Goal: Task Accomplishment & Management: Complete application form

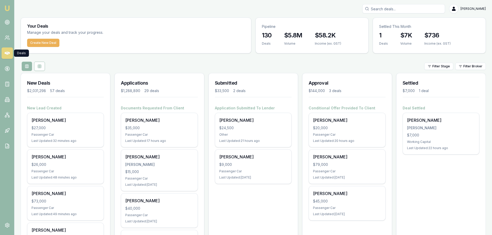
click at [185, 63] on div "Filter Stage Filter Broker" at bounding box center [254, 66] width 466 height 9
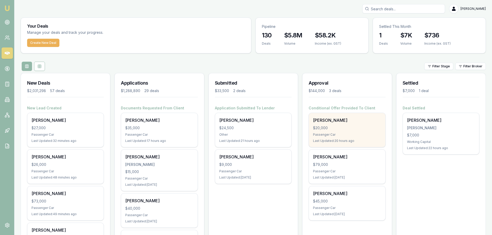
click at [333, 131] on div "OWEN SIOSTROM $20,000 Passenger Car Last Updated: 20 hours ago" at bounding box center [347, 130] width 76 height 34
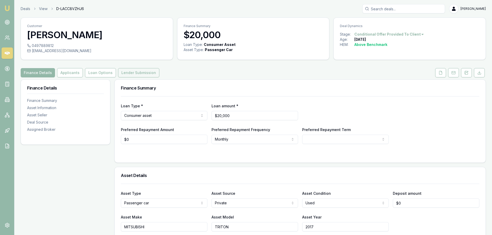
click at [130, 72] on button "Lender Submission" at bounding box center [138, 72] width 41 height 9
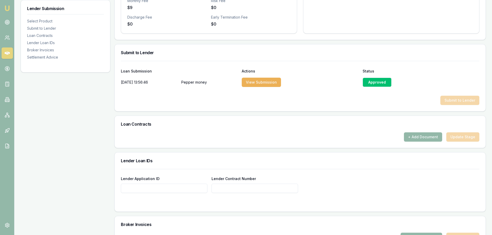
scroll to position [284, 0]
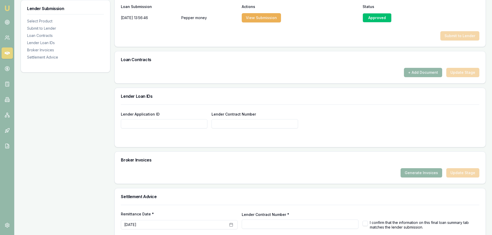
click at [181, 122] on input "Lender Application ID" at bounding box center [164, 123] width 87 height 9
type input "A1450528"
click at [332, 96] on h3 "Lender Loan IDs" at bounding box center [300, 96] width 359 height 4
click at [428, 72] on button "+ Add Document" at bounding box center [423, 72] width 38 height 9
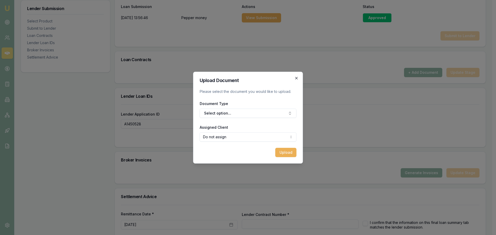
click at [296, 78] on icon "button" at bounding box center [297, 78] width 4 height 4
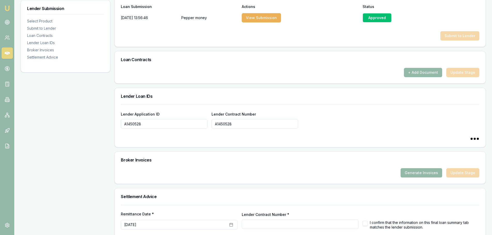
type input "A1450528"
click at [410, 71] on button "+ Add Document" at bounding box center [423, 72] width 38 height 9
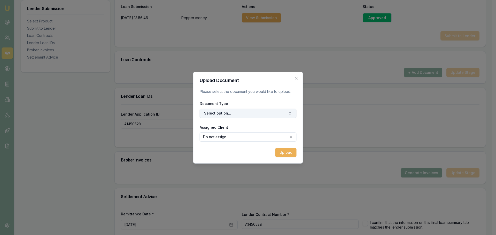
click at [267, 115] on button "Select option..." at bounding box center [248, 113] width 97 height 9
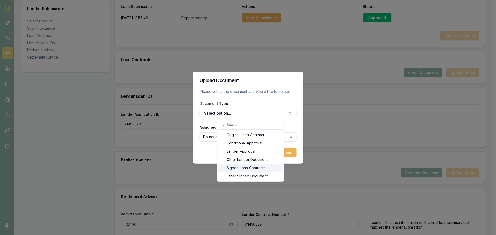
click at [246, 169] on div "Signed Loan Contracts" at bounding box center [250, 168] width 65 height 8
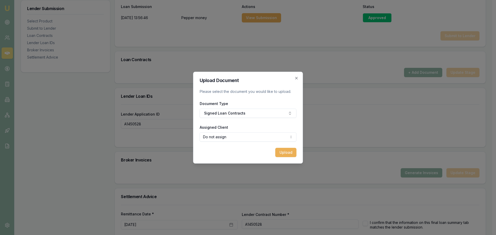
select select "U-MJAAPBJ5JX"
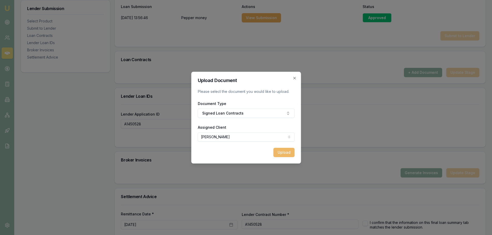
click at [285, 154] on button "Upload" at bounding box center [283, 152] width 21 height 9
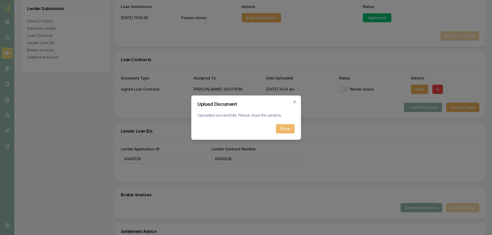
click at [294, 131] on button "Close" at bounding box center [285, 128] width 19 height 9
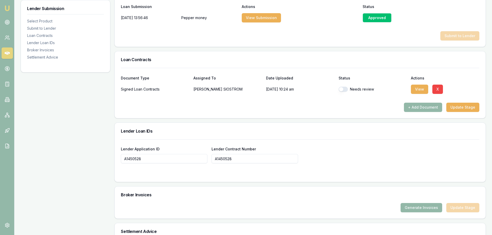
click at [352, 128] on div "Lender Loan IDs" at bounding box center [300, 131] width 371 height 17
click at [468, 108] on button "Update Stage" at bounding box center [463, 107] width 33 height 9
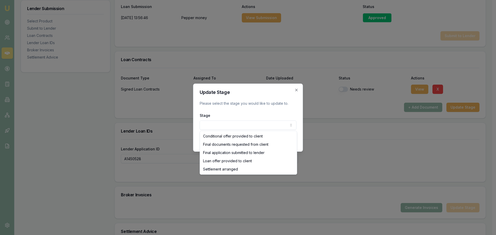
select select "SETTLEMENT_ARRANGED"
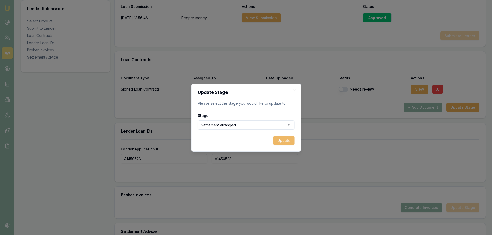
click at [277, 140] on button "Update" at bounding box center [283, 140] width 21 height 9
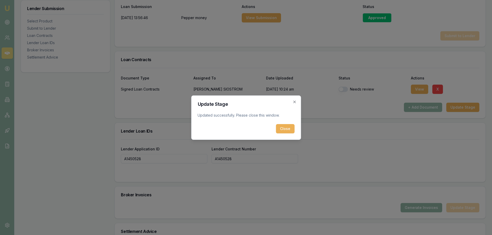
click at [286, 127] on button "Close" at bounding box center [285, 128] width 19 height 9
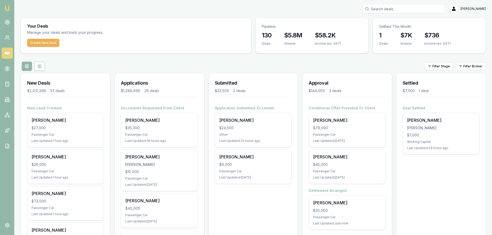
scroll to position [26, 0]
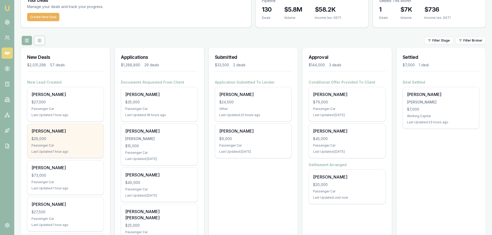
click at [41, 139] on div "$26,000" at bounding box center [66, 138] width 68 height 5
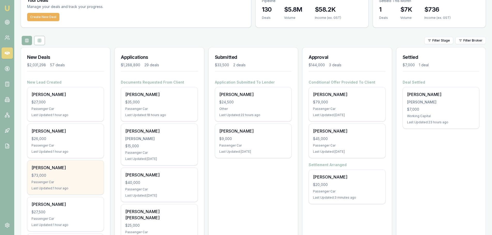
click at [74, 174] on div "$73,000" at bounding box center [66, 175] width 68 height 5
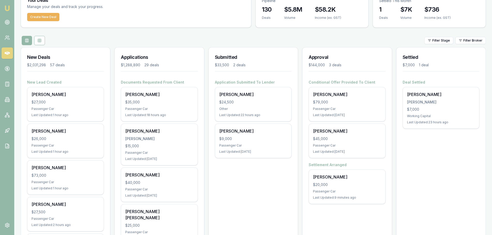
click at [163, 41] on div "Filter Stage Filter Broker" at bounding box center [254, 40] width 466 height 9
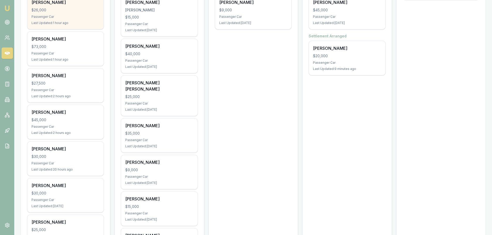
scroll to position [155, 0]
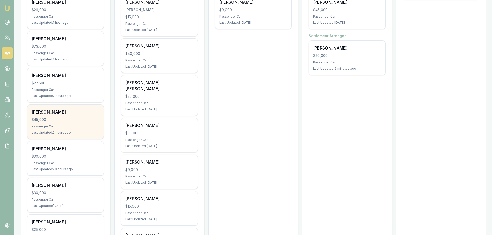
click at [64, 112] on div "Dylan Macready" at bounding box center [66, 112] width 68 height 6
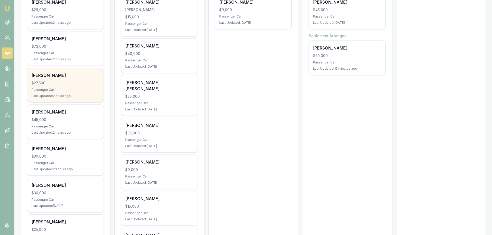
click at [80, 89] on div "Passenger Car" at bounding box center [66, 90] width 68 height 4
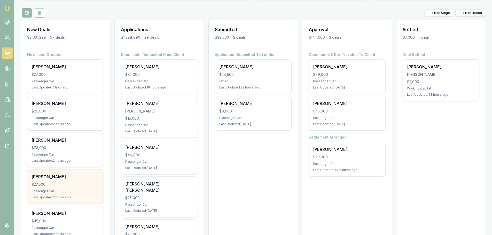
scroll to position [52, 0]
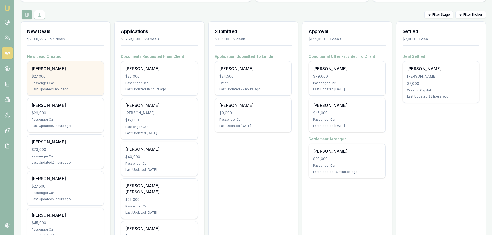
click at [75, 74] on div "$27,000" at bounding box center [66, 76] width 68 height 5
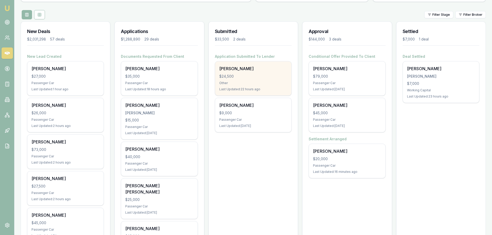
click at [248, 70] on div "[PERSON_NAME]" at bounding box center [253, 69] width 68 height 6
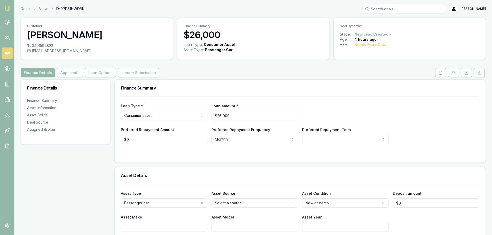
click at [279, 75] on div "Finance Details Applicants Loan Options Lender Submission" at bounding box center [254, 72] width 466 height 9
click at [465, 75] on button at bounding box center [466, 72] width 11 height 9
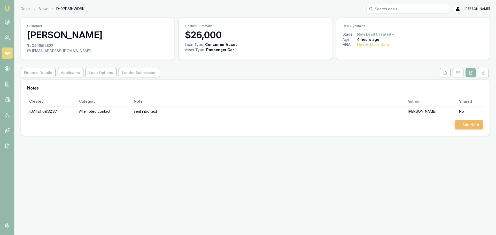
click at [471, 123] on button "+ Add Note" at bounding box center [469, 124] width 29 height 9
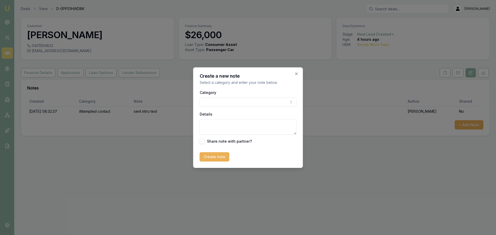
click at [250, 105] on body "Emu Broker Deals View D-0PPS1HWDBK Erin Shield Toggle Menu Customer Hayley Pric…" at bounding box center [248, 117] width 496 height 235
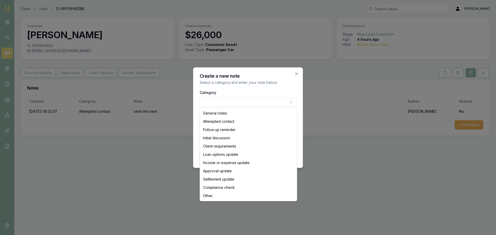
select select "ATTEMPTED_CONTACT"
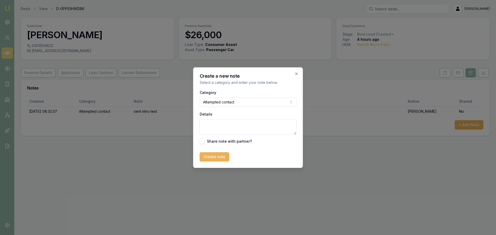
click at [245, 127] on textarea "Details" at bounding box center [248, 127] width 97 height 16
click at [231, 130] on textarea "Details" at bounding box center [248, 127] width 97 height 16
type textarea "LEFT VM"
click at [207, 160] on button "Create note" at bounding box center [215, 157] width 30 height 9
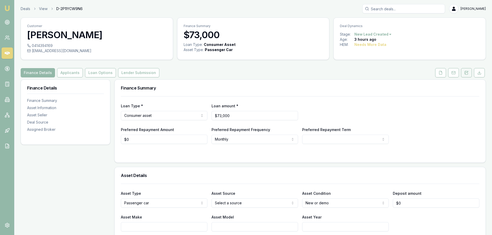
click at [467, 72] on icon at bounding box center [467, 73] width 4 height 4
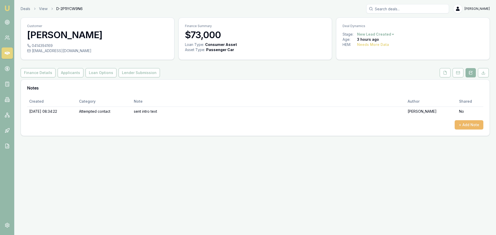
click at [472, 123] on button "+ Add Note" at bounding box center [469, 124] width 29 height 9
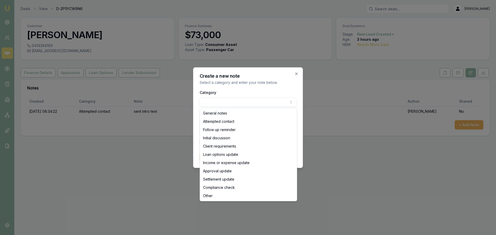
click at [245, 103] on body "Emu Broker Deals View D-2P1IYCW9N6 [PERSON_NAME] Toggle Menu Customer Serdar Gu…" at bounding box center [248, 117] width 496 height 235
select select "ATTEMPTED_CONTACT"
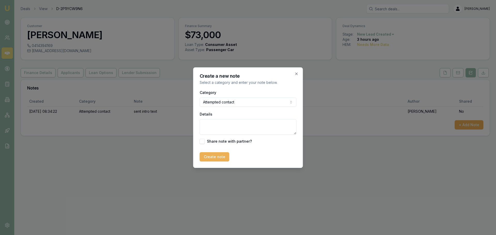
click at [240, 130] on textarea "Details" at bounding box center [248, 127] width 97 height 16
type textarea "l"
type textarea "o"
click at [232, 124] on textarea "Details" at bounding box center [248, 127] width 97 height 16
type textarea "Left VM"
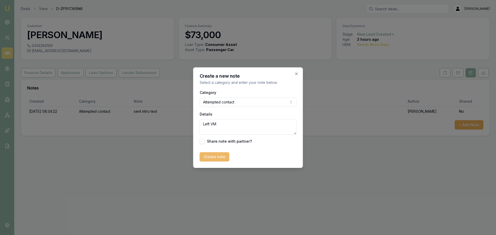
click at [224, 154] on button "Create note" at bounding box center [215, 157] width 30 height 9
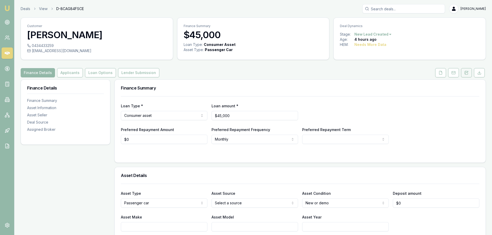
click at [467, 75] on button at bounding box center [466, 72] width 11 height 9
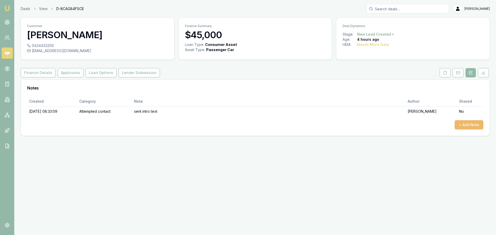
click at [468, 123] on button "+ Add Note" at bounding box center [469, 124] width 29 height 9
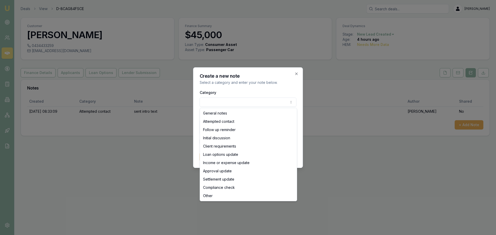
click at [245, 103] on body "Emu Broker Deals View D-8CAG84FSCE Erin Shield Toggle Menu Customer Dylan Macre…" at bounding box center [248, 117] width 496 height 235
select select "ATTEMPTED_CONTACT"
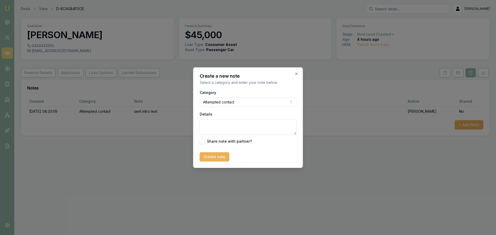
click at [239, 125] on textarea "Details" at bounding box center [248, 127] width 97 height 16
type textarea "Left VM"
click at [220, 157] on button "Create note" at bounding box center [215, 157] width 30 height 9
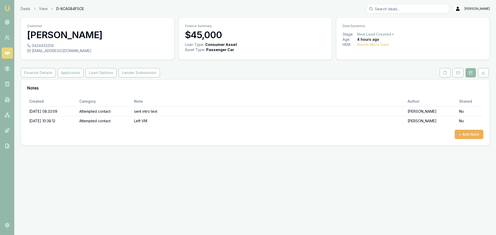
click at [220, 157] on div "Emu Broker Deals View D-8CAG84FSCE Erin Shield Toggle Menu Customer Dylan Macre…" at bounding box center [248, 117] width 496 height 235
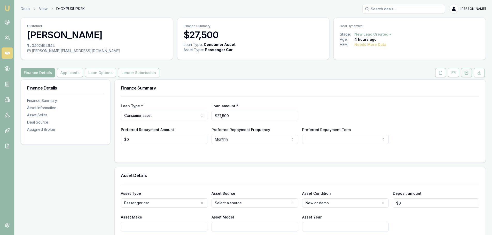
click at [466, 74] on icon at bounding box center [467, 72] width 3 height 3
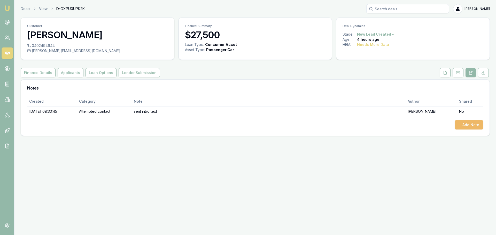
click at [474, 127] on button "+ Add Note" at bounding box center [469, 124] width 29 height 9
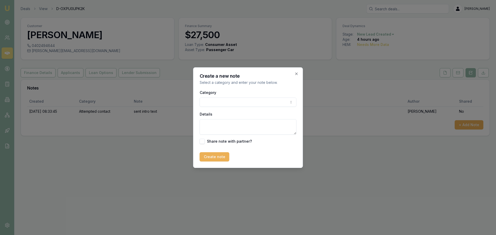
click at [272, 103] on body "Emu Broker Deals View D-OXPU0UPK2K [PERSON_NAME] Toggle Menu Customer [PERSON_N…" at bounding box center [248, 117] width 496 height 235
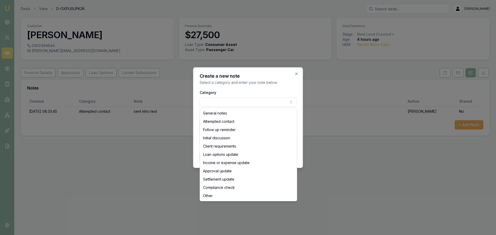
select select "ATTEMPTED_CONTACT"
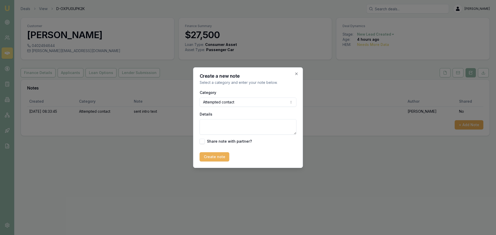
click at [265, 129] on textarea "Details" at bounding box center [248, 127] width 97 height 16
type textarea "Left VM"
click at [215, 158] on button "Create note" at bounding box center [215, 157] width 30 height 9
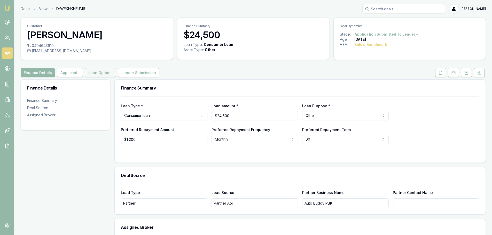
click at [106, 71] on button "Loan Options" at bounding box center [100, 72] width 31 height 9
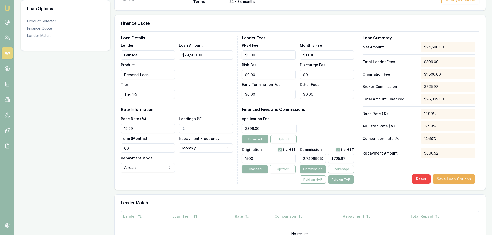
scroll to position [129, 0]
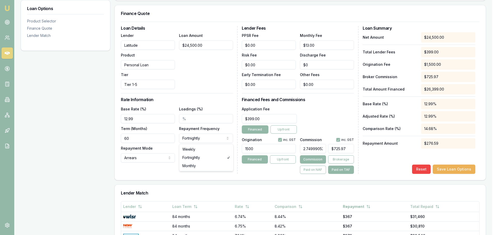
select select "MONTHLY"
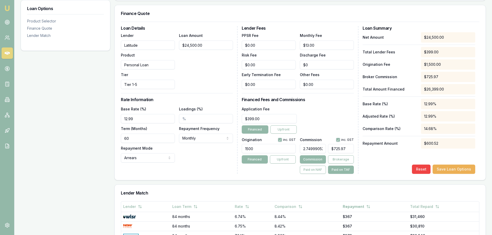
click at [196, 163] on div "Loan Details Lender Latitude Product Personal Loan Tier Tier 1-5 Loan Amount $2…" at bounding box center [179, 100] width 117 height 148
drag, startPoint x: 273, startPoint y: 119, endPoint x: 131, endPoint y: 122, distance: 141.4
click at [142, 124] on div "Loan Details Lender Latitude Product Personal Loan Tier Tier 1-5 Loan Amount $2…" at bounding box center [300, 100] width 359 height 148
type input "$0.00"
click at [315, 106] on div "Application Fee $0.00 Financed Upfront" at bounding box center [298, 120] width 112 height 28
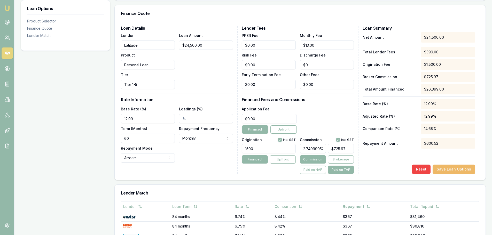
click at [452, 166] on button "Save Loan Options" at bounding box center [454, 169] width 43 height 9
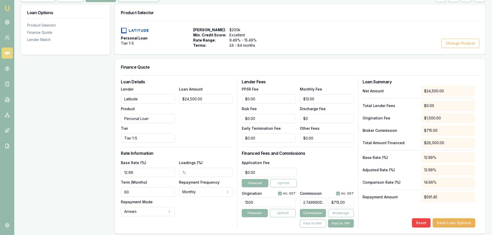
scroll to position [26, 0]
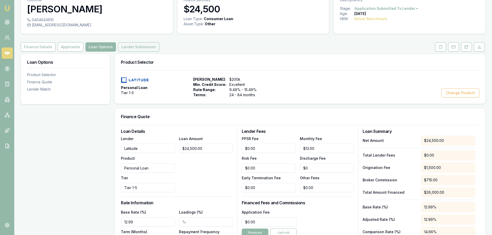
drag, startPoint x: 128, startPoint y: 50, endPoint x: 135, endPoint y: 50, distance: 6.7
click at [128, 50] on button "Lender Submission" at bounding box center [138, 46] width 41 height 9
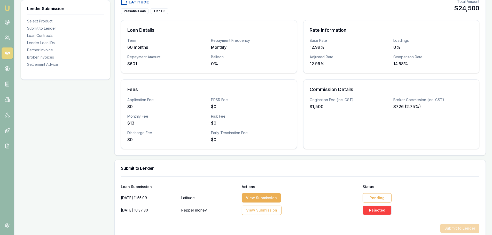
scroll to position [155, 0]
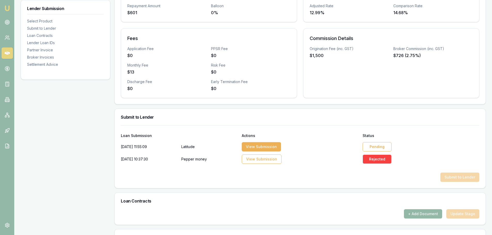
click at [383, 146] on div "Pending" at bounding box center [377, 146] width 29 height 9
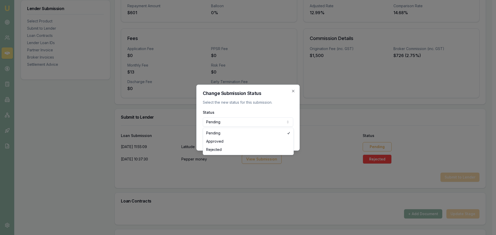
select select "APPROVED"
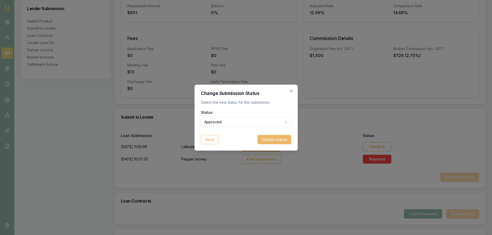
click at [277, 140] on button "Update status" at bounding box center [275, 139] width 34 height 9
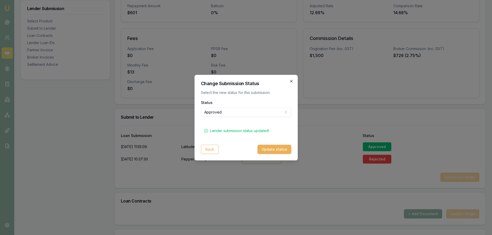
click at [291, 82] on icon "button" at bounding box center [292, 81] width 4 height 4
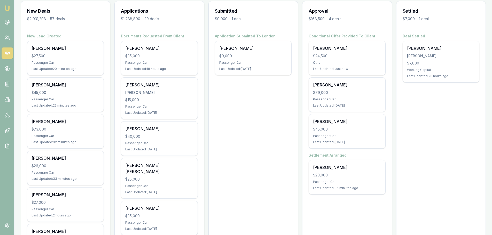
scroll to position [78, 0]
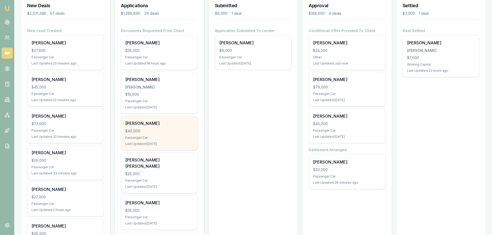
click at [172, 121] on div "[PERSON_NAME]" at bounding box center [159, 123] width 68 height 6
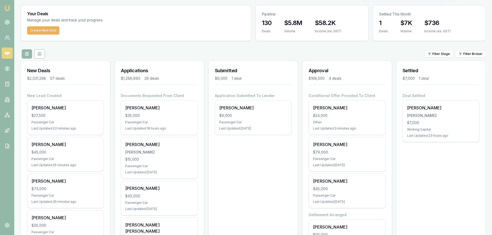
scroll to position [0, 0]
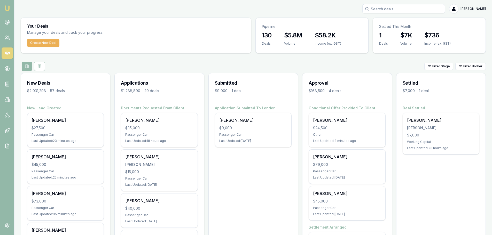
click at [392, 9] on input "Search deals" at bounding box center [404, 8] width 83 height 9
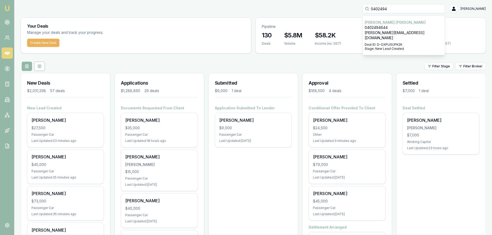
type input "0402494"
click at [407, 32] on p "[PERSON_NAME][EMAIL_ADDRESS][DOMAIN_NAME]" at bounding box center [404, 35] width 78 height 10
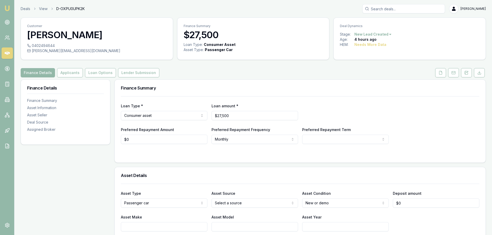
click at [222, 83] on div "Finance Summary" at bounding box center [300, 88] width 371 height 17
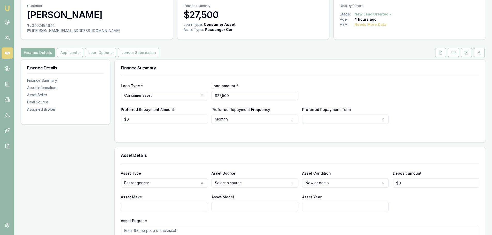
scroll to position [78, 0]
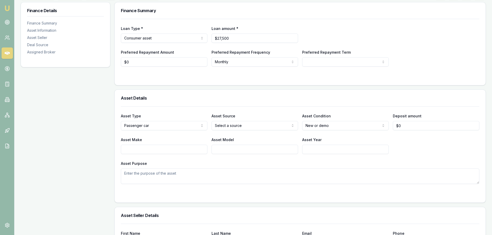
click at [207, 148] on input "Asset Make" at bounding box center [164, 149] width 87 height 9
type input "KIA"
type input "[DATE]"
type input "2019"
drag, startPoint x: 203, startPoint y: 174, endPoint x: 200, endPoint y: 171, distance: 4.0
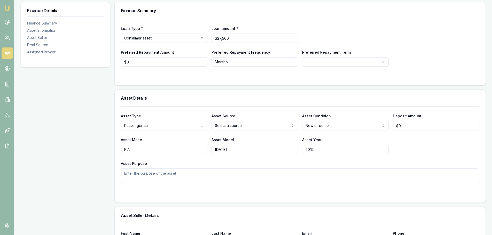
click at [203, 174] on textarea "Asset Purpose" at bounding box center [300, 177] width 359 height 16
type textarea "7 SEATER VANS"
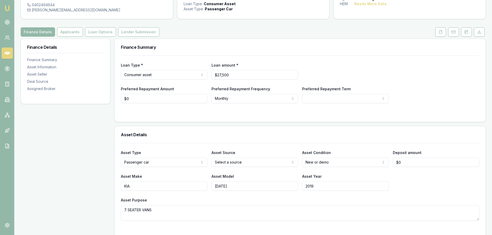
scroll to position [0, 0]
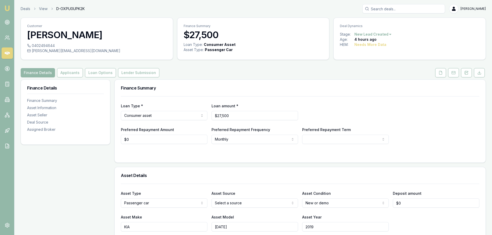
click at [275, 80] on div "Finance Summary" at bounding box center [300, 88] width 371 height 17
click at [74, 72] on button "Applicants" at bounding box center [70, 72] width 26 height 9
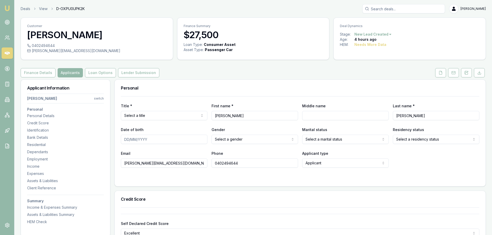
click at [218, 71] on div "Finance Details Applicants Loan Options Lender Submission" at bounding box center [254, 72] width 466 height 9
click at [50, 73] on button "Finance Details" at bounding box center [38, 72] width 35 height 9
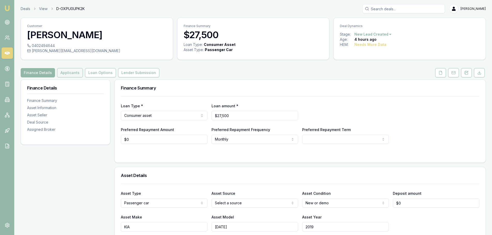
click at [74, 71] on button "Applicants" at bounding box center [70, 72] width 26 height 9
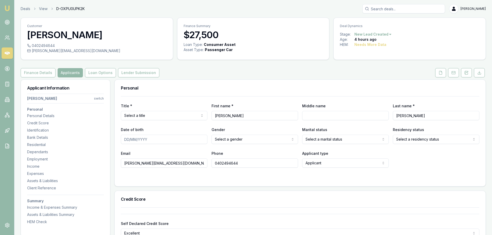
click at [264, 83] on div "Personal" at bounding box center [300, 88] width 371 height 17
click at [26, 75] on button "Finance Details" at bounding box center [38, 72] width 35 height 9
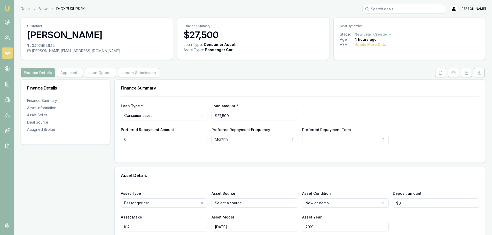
drag, startPoint x: 131, startPoint y: 140, endPoint x: 47, endPoint y: 139, distance: 83.8
click at [230, 138] on html "Emu Broker Deals View D-OXPU0UPK2K Erin Shield Toggle Menu Customer Donny Thomp…" at bounding box center [246, 117] width 492 height 235
type input "$100"
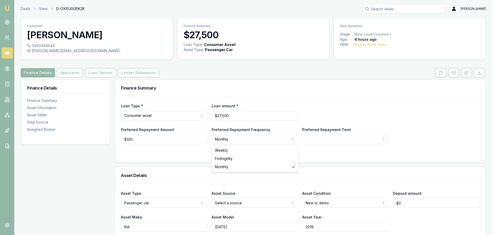
select select "WEEKLY"
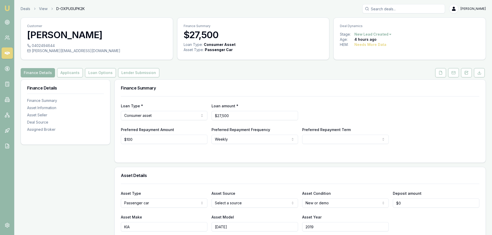
click at [326, 141] on html "Emu Broker Deals View D-OXPU0UPK2K Erin Shield Toggle Menu Customer Donny Thomp…" at bounding box center [246, 117] width 492 height 235
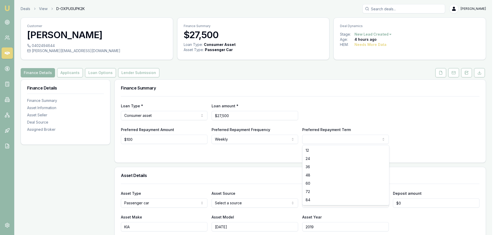
select select "84"
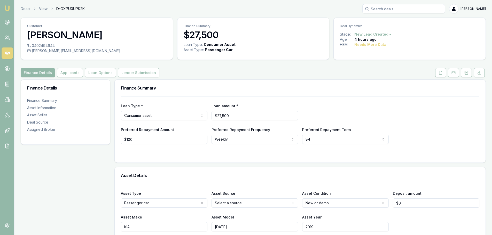
click at [322, 111] on div "Loan Type * Consumer asset Consumer loan Consumer asset Commercial loan Commerc…" at bounding box center [300, 112] width 359 height 18
click at [300, 106] on div "Loan Type * Consumer asset Consumer loan Consumer asset Commercial loan Commerc…" at bounding box center [300, 112] width 359 height 18
click at [77, 73] on button "Applicants" at bounding box center [70, 72] width 26 height 9
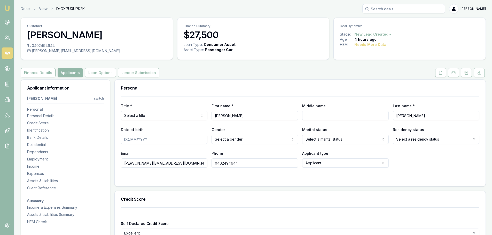
click at [180, 115] on html "Emu Broker Deals View D-OXPU0UPK2K Erin Shield Toggle Menu Customer Donny Thomp…" at bounding box center [246, 117] width 492 height 235
click at [259, 76] on div "Finance Details Applicants Loan Options Lender Submission" at bounding box center [254, 72] width 466 height 9
click at [251, 116] on input "Donny" at bounding box center [255, 115] width 87 height 9
type input "D"
type input "d"
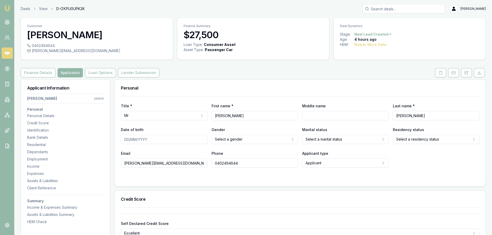
type input "DONALD"
type input "JOHN"
click at [177, 136] on input "Date of birth" at bounding box center [164, 139] width 87 height 9
type input "09/06/1986"
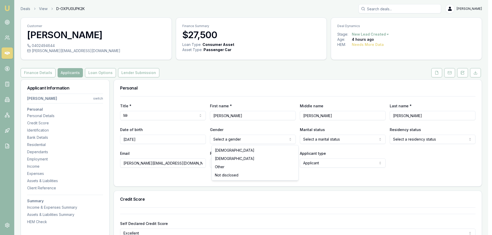
click at [267, 139] on html "Emu Broker Deals View D-OXPU0UPK2K Erin Shield Toggle Menu Customer Donny Thomp…" at bounding box center [246, 117] width 492 height 235
drag, startPoint x: 243, startPoint y: 151, endPoint x: 248, endPoint y: 151, distance: 4.7
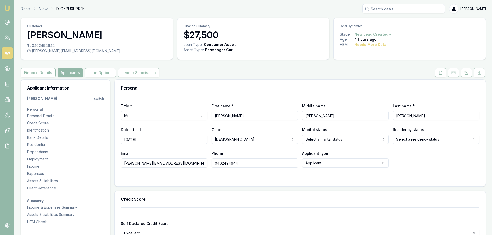
click at [367, 140] on html "Emu Broker Deals View D-OXPU0UPK2K Erin Shield Toggle Menu Customer Donny Thomp…" at bounding box center [246, 117] width 492 height 235
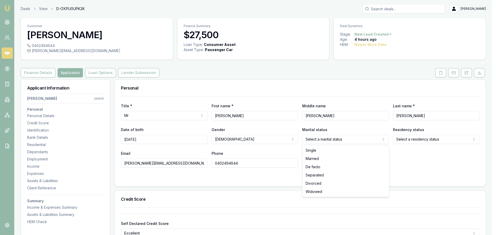
select select "MARRIED"
drag, startPoint x: 331, startPoint y: 158, endPoint x: 398, endPoint y: 148, distance: 67.3
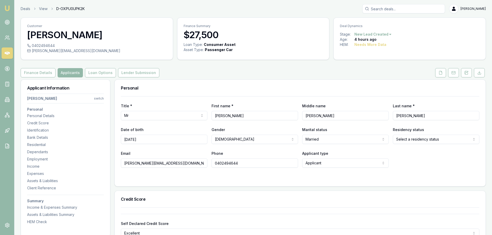
click at [427, 141] on html "Emu Broker Deals View D-OXPU0UPK2K Erin Shield Toggle Menu Customer Donny Thomp…" at bounding box center [246, 117] width 492 height 235
click at [419, 155] on div "Email tina.mohi@hotmail.com Phone 0402494644 Applicant type Applicant Applicant…" at bounding box center [300, 159] width 359 height 18
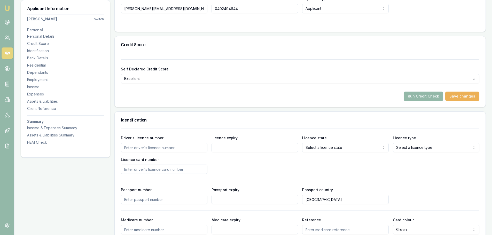
scroll to position [155, 0]
click at [151, 149] on input "Driver's licence number" at bounding box center [164, 147] width 87 height 9
click at [168, 125] on div "Identification" at bounding box center [300, 120] width 371 height 17
click at [164, 147] on input "Driver's licence number" at bounding box center [164, 147] width 87 height 9
type input "14581856"
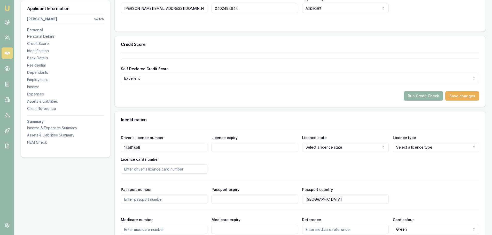
click at [205, 115] on div "Identification" at bounding box center [300, 120] width 371 height 17
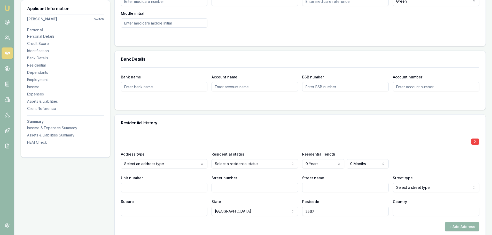
scroll to position [414, 0]
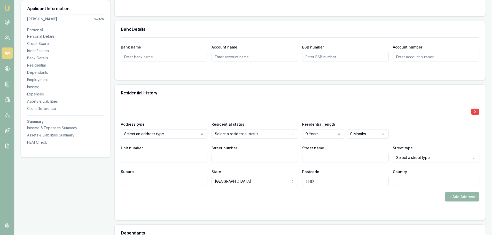
click at [246, 159] on input "Street number" at bounding box center [255, 157] width 87 height 9
type input "16"
click at [313, 161] on input "Street name" at bounding box center [345, 157] width 87 height 9
type input "A"
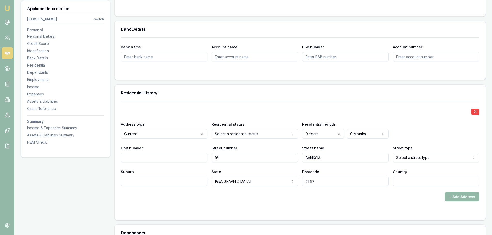
type input "BANKSIA"
select select "Road"
type input "MOUNT ANNAN"
type input "AUSTRALIA"
click at [296, 196] on div "+ Add Address" at bounding box center [300, 197] width 359 height 9
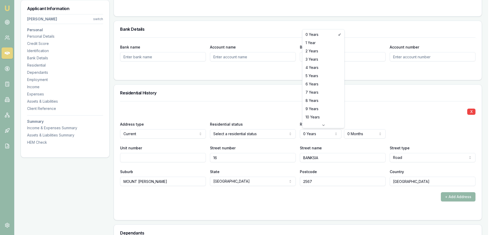
select select "1"
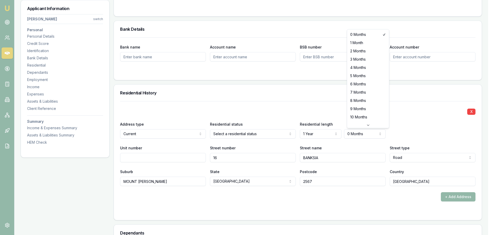
select select "2"
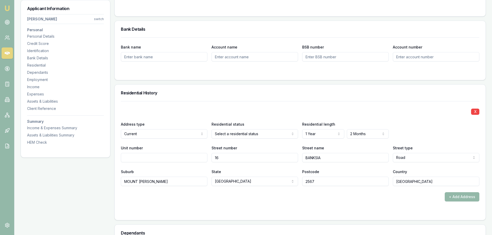
click at [330, 104] on div "X Address type Current Current Previous Residential status Select a residential…" at bounding box center [300, 143] width 359 height 85
click at [268, 102] on div "X Address type Current Current Previous Residential status Owner with mortgage …" at bounding box center [300, 143] width 359 height 85
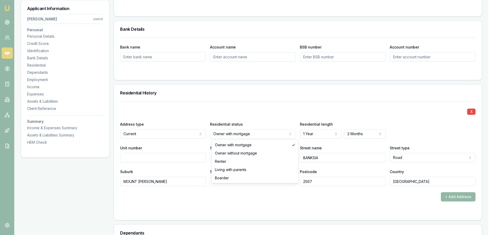
select select "RENTER"
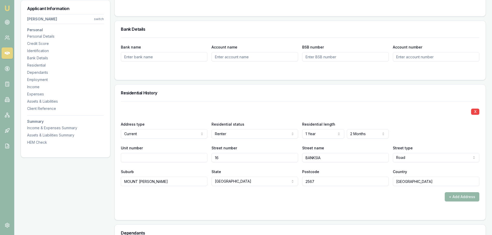
click at [253, 102] on div "X Address type Current Current Previous Residential status Renter Owner with mo…" at bounding box center [300, 143] width 359 height 85
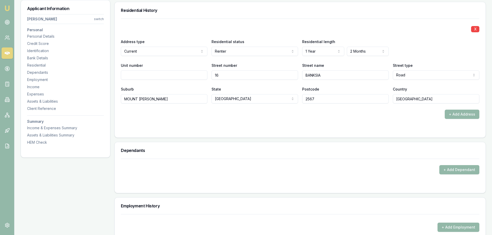
scroll to position [569, 0]
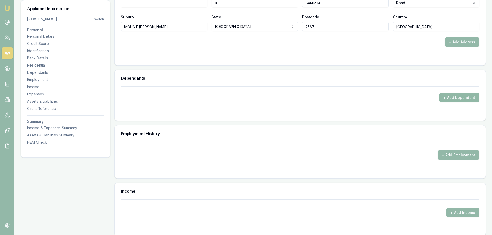
click at [455, 97] on button "+ Add Dependant" at bounding box center [460, 97] width 40 height 9
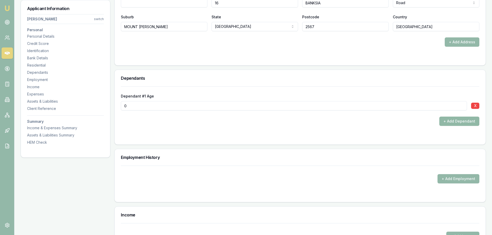
click at [457, 121] on button "+ Add Dependant" at bounding box center [460, 121] width 40 height 9
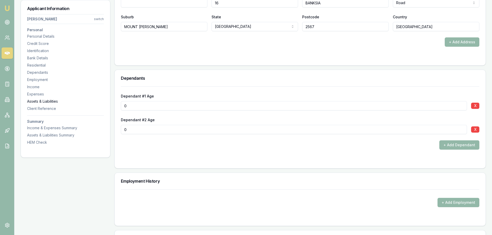
drag, startPoint x: 143, startPoint y: 106, endPoint x: 99, endPoint y: 101, distance: 43.9
click at [110, 102] on div "Applicant Information DONALD Thompson switch Personal Personal Details Credit S…" at bounding box center [254, 96] width 466 height 1170
click at [446, 145] on button "+ Add Dependant" at bounding box center [460, 145] width 40 height 9
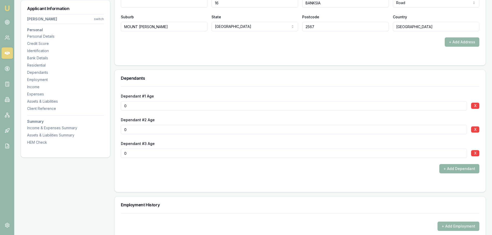
click at [452, 168] on button "+ Add Dependant" at bounding box center [460, 168] width 40 height 9
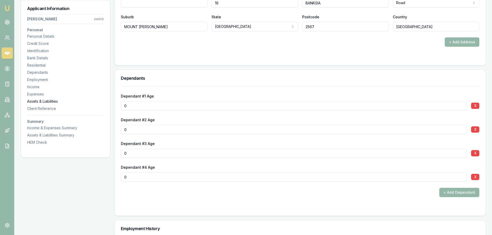
drag, startPoint x: 135, startPoint y: 104, endPoint x: 91, endPoint y: 103, distance: 44.5
click at [94, 103] on div "Applicant Information DONALD Thompson switch Personal Personal Details Credit S…" at bounding box center [254, 120] width 466 height 1218
type input "13"
type input "7"
type input "4"
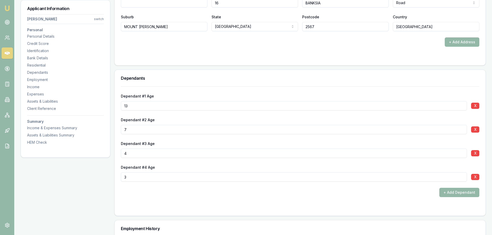
type input "3"
click at [153, 197] on div "+ Add Dependant" at bounding box center [300, 192] width 359 height 9
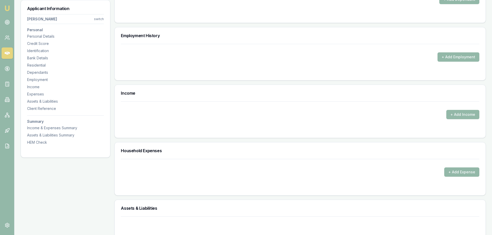
scroll to position [698, 0]
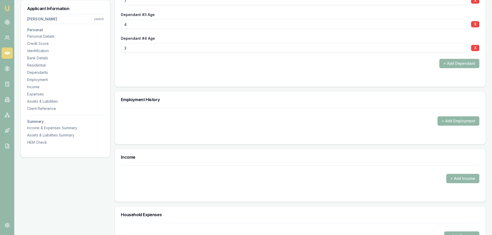
click at [466, 123] on button "+ Add Employment" at bounding box center [459, 121] width 42 height 9
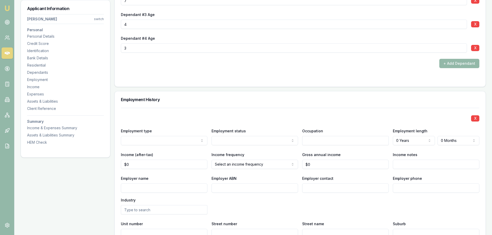
click at [163, 188] on input "Employer name" at bounding box center [164, 188] width 87 height 9
type input "VENTIA"
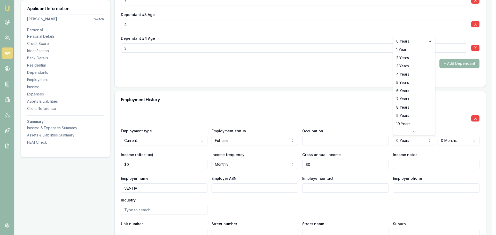
select select "4"
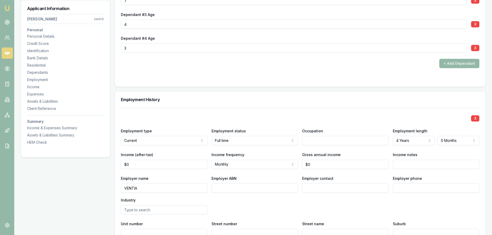
click at [434, 110] on div "X Employment type Current Current Previous Employment status Full time Full tim…" at bounding box center [300, 185] width 359 height 154
drag, startPoint x: 132, startPoint y: 165, endPoint x: 69, endPoint y: 163, distance: 62.8
click at [88, 163] on div "Applicant Information DONALD Thompson switch Personal Personal Details Credit S…" at bounding box center [254, 81] width 466 height 1398
type input "$10,200"
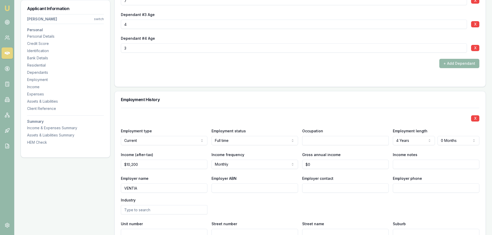
click at [171, 114] on div "X Employment type Current Current Previous Employment status Full time Full tim…" at bounding box center [300, 185] width 359 height 154
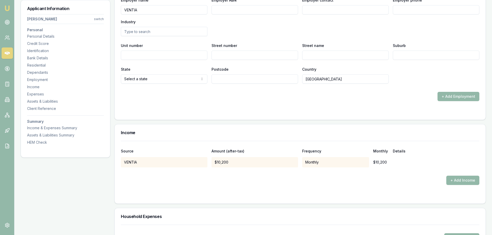
scroll to position [879, 0]
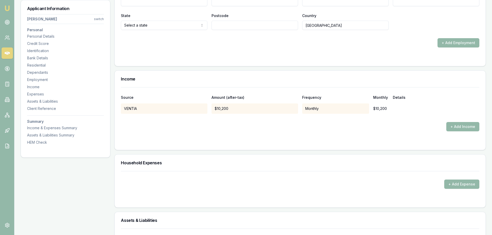
scroll to position [931, 0]
click at [315, 131] on div "+ Add Income" at bounding box center [300, 126] width 359 height 9
click at [160, 130] on div "+ Add Income" at bounding box center [300, 126] width 359 height 9
click at [464, 185] on button "+ Add Expense" at bounding box center [462, 184] width 35 height 9
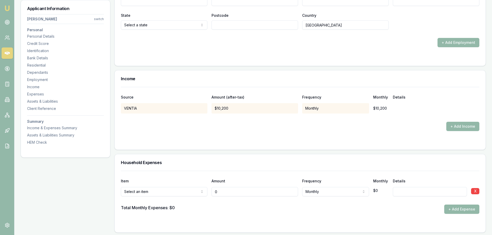
type input "$0"
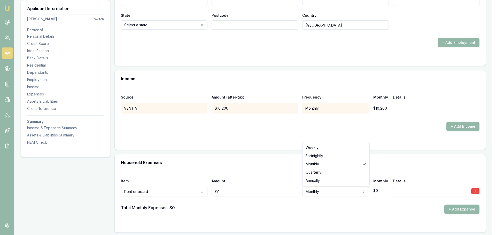
select select "WEEKLY"
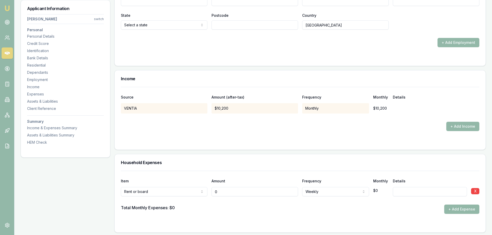
drag, startPoint x: 228, startPoint y: 193, endPoint x: 169, endPoint y: 195, distance: 59.0
click at [186, 194] on div "Rent or board Rent or board Food and groceries Utilities Insurance Transport He…" at bounding box center [300, 190] width 359 height 11
type input "$830"
click at [238, 156] on div "Household Expenses" at bounding box center [300, 163] width 371 height 17
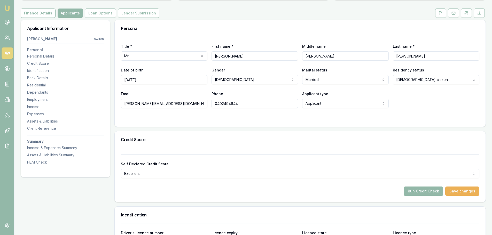
scroll to position [0, 0]
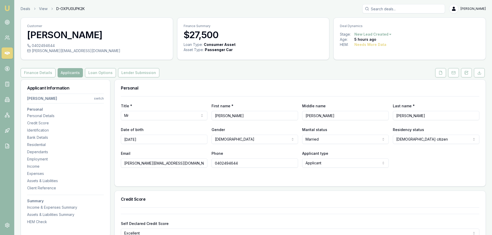
click at [275, 76] on div "Finance Details Applicants Loan Options Lender Submission" at bounding box center [254, 72] width 466 height 9
click at [253, 73] on div "Finance Details Applicants Loan Options Lender Submission" at bounding box center [254, 72] width 466 height 9
click at [440, 73] on icon at bounding box center [441, 73] width 4 height 4
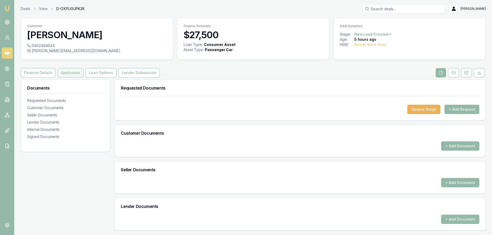
click at [62, 74] on button "Applicants" at bounding box center [71, 72] width 26 height 9
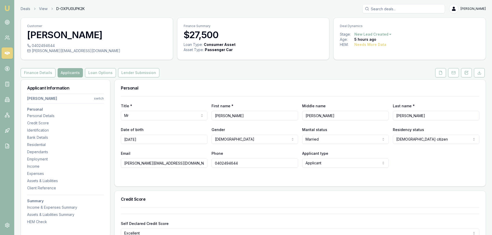
drag, startPoint x: 170, startPoint y: 163, endPoint x: 92, endPoint y: 155, distance: 79.2
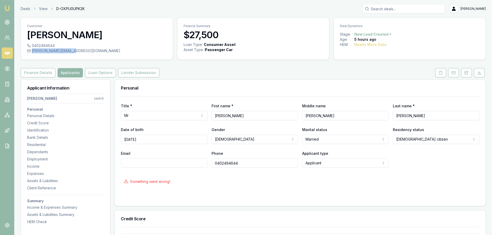
click at [71, 51] on div "tina.mohi@hotmail.com" at bounding box center [97, 50] width 140 height 5
copy div "tina.mohi@hotmail.com"
click at [149, 157] on div "Email" at bounding box center [164, 159] width 87 height 18
click at [151, 163] on input "Email" at bounding box center [164, 163] width 87 height 9
type input "D"
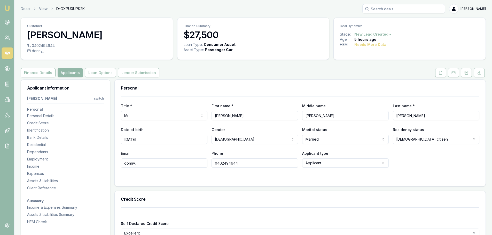
click at [155, 164] on input "donny_" at bounding box center [164, 163] width 87 height 9
type input "donny_thompson@outlook.com"
click at [174, 177] on div at bounding box center [300, 178] width 359 height 4
click at [443, 72] on button at bounding box center [441, 72] width 11 height 9
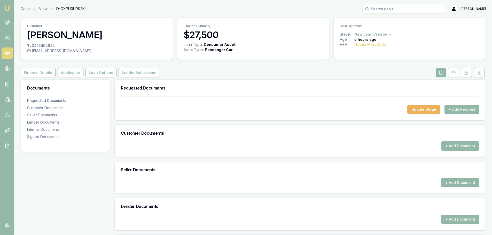
click at [461, 108] on button "+ Add Request" at bounding box center [462, 109] width 35 height 9
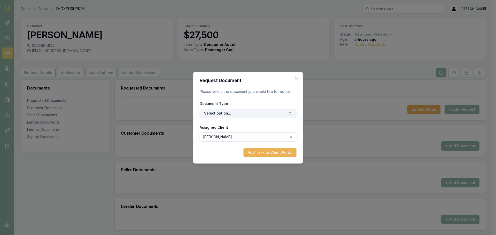
click at [285, 112] on button "Select option..." at bounding box center [248, 113] width 97 height 9
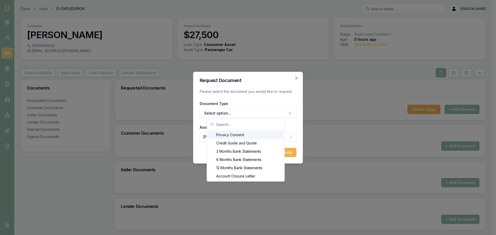
click at [234, 136] on div "Privacy Consent" at bounding box center [245, 135] width 75 height 8
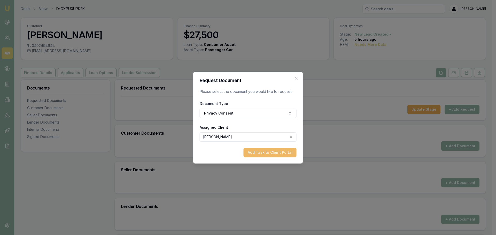
click at [262, 151] on button "Add Task to Client Portal" at bounding box center [270, 152] width 53 height 9
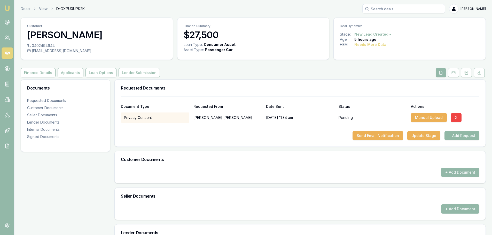
click at [458, 135] on button "+ Add Request" at bounding box center [462, 135] width 35 height 9
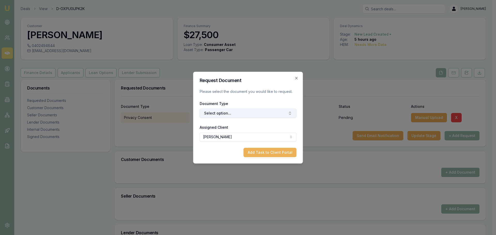
click at [207, 113] on button "Select option..." at bounding box center [248, 113] width 97 height 9
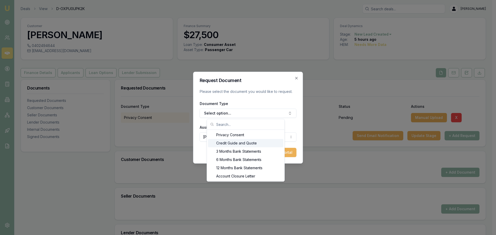
click at [227, 146] on div "Credit Guide and Quote" at bounding box center [245, 143] width 75 height 8
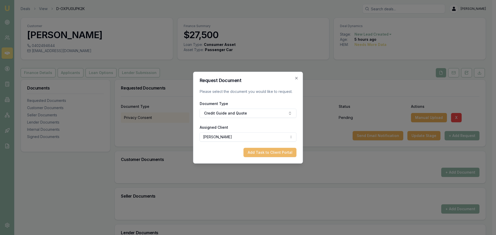
click at [257, 154] on button "Add Task to Client Portal" at bounding box center [270, 152] width 53 height 9
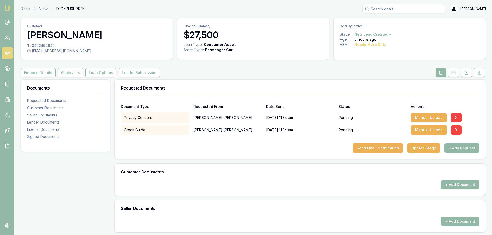
click at [475, 148] on button "+ Add Request" at bounding box center [462, 148] width 35 height 9
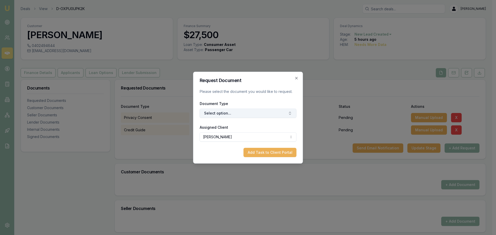
click at [229, 111] on button "Select option..." at bounding box center [248, 113] width 97 height 9
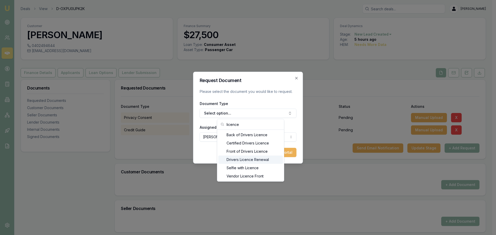
type input "licence"
click at [248, 152] on div "Front of Drivers Licence" at bounding box center [250, 152] width 65 height 8
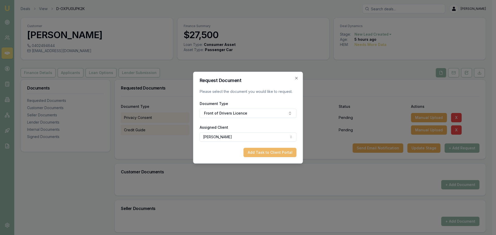
click at [259, 154] on button "Add Task to Client Portal" at bounding box center [270, 152] width 53 height 9
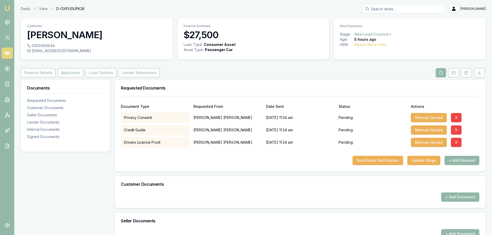
click at [285, 153] on div at bounding box center [300, 152] width 359 height 8
click at [471, 161] on button "+ Add Request" at bounding box center [462, 160] width 35 height 9
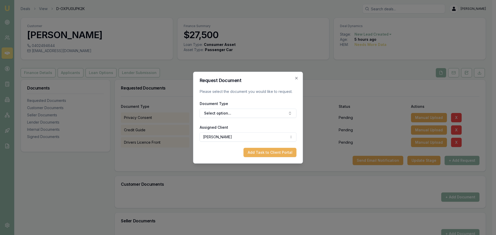
click at [282, 118] on form "Request Document Please select the document you would like to request. Document…" at bounding box center [248, 117] width 97 height 79
click at [281, 115] on button "Select option..." at bounding box center [248, 113] width 97 height 9
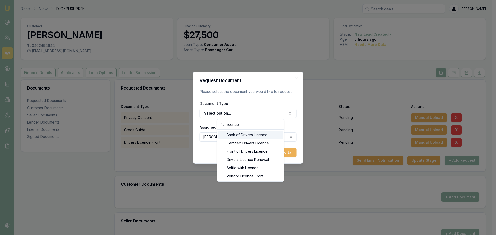
type input "licence"
click at [252, 135] on div "Back of Drivers Licence" at bounding box center [250, 135] width 65 height 8
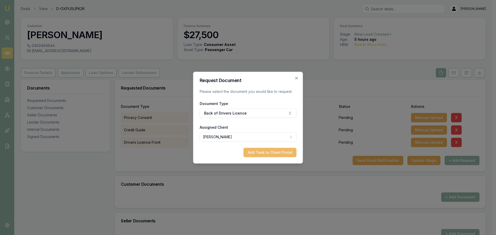
click at [277, 154] on button "Add Task to Client Portal" at bounding box center [270, 152] width 53 height 9
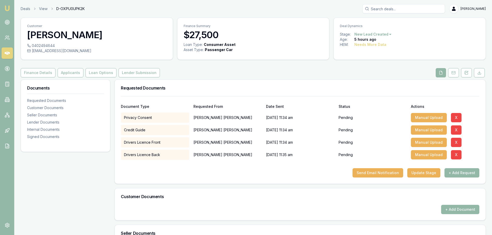
click at [317, 75] on div "Finance Details Applicants Loan Options Lender Submission" at bounding box center [254, 72] width 466 height 9
click at [428, 172] on button "Update Stage" at bounding box center [424, 173] width 33 height 9
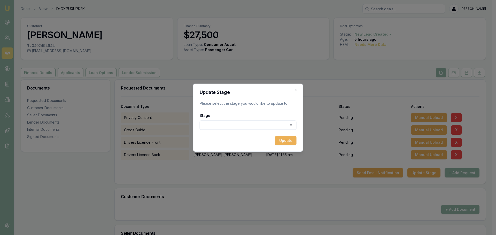
click at [243, 126] on body "Emu Broker Deals View D-OXPU0UPK2K Erin Shield Toggle Menu Customer DONALD Thom…" at bounding box center [246, 117] width 492 height 235
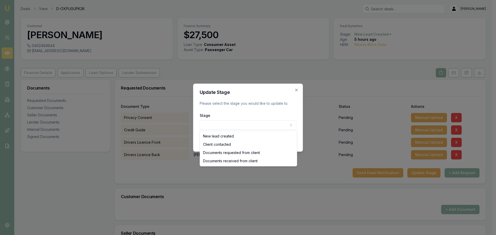
select select "DOCUMENTS_REQUESTED_FROM_CLIENT"
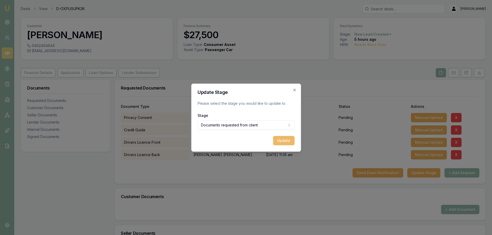
click at [282, 142] on button "Update" at bounding box center [283, 140] width 21 height 9
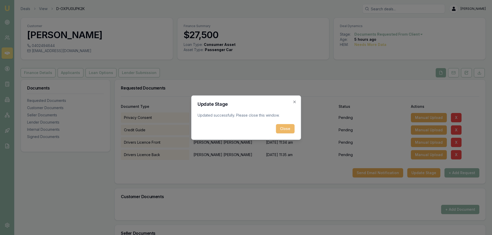
click at [284, 131] on button "Close" at bounding box center [285, 128] width 19 height 9
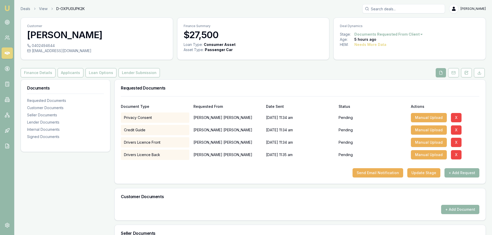
click at [8, 53] on icon at bounding box center [7, 53] width 5 height 5
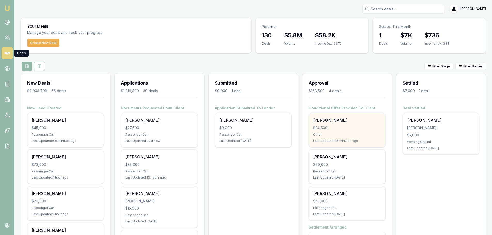
click at [350, 125] on div "Sergio Travaglini $24,500 Other Last Updated: 36 minutes ago" at bounding box center [347, 130] width 76 height 34
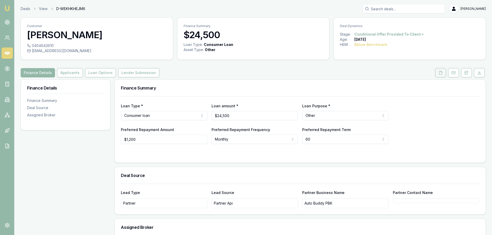
click at [440, 74] on icon at bounding box center [441, 72] width 3 height 3
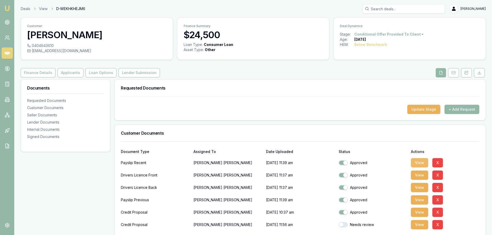
click at [419, 162] on button "View" at bounding box center [419, 162] width 17 height 9
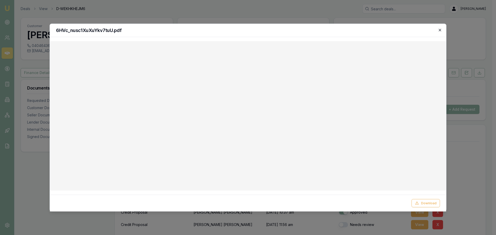
click at [438, 31] on icon "button" at bounding box center [440, 30] width 4 height 4
